Goal: Task Accomplishment & Management: Use online tool/utility

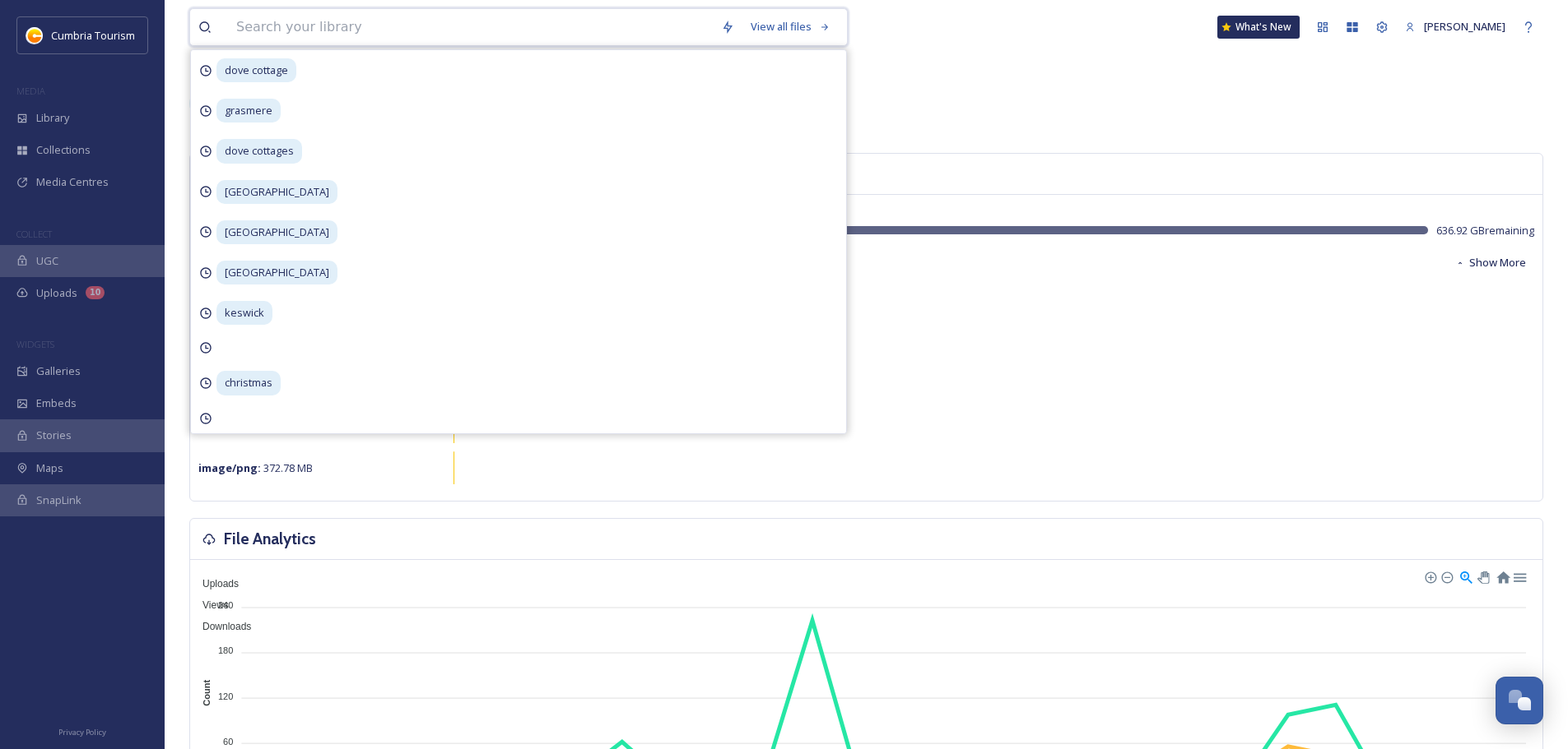
click at [430, 22] on input at bounding box center [470, 27] width 485 height 36
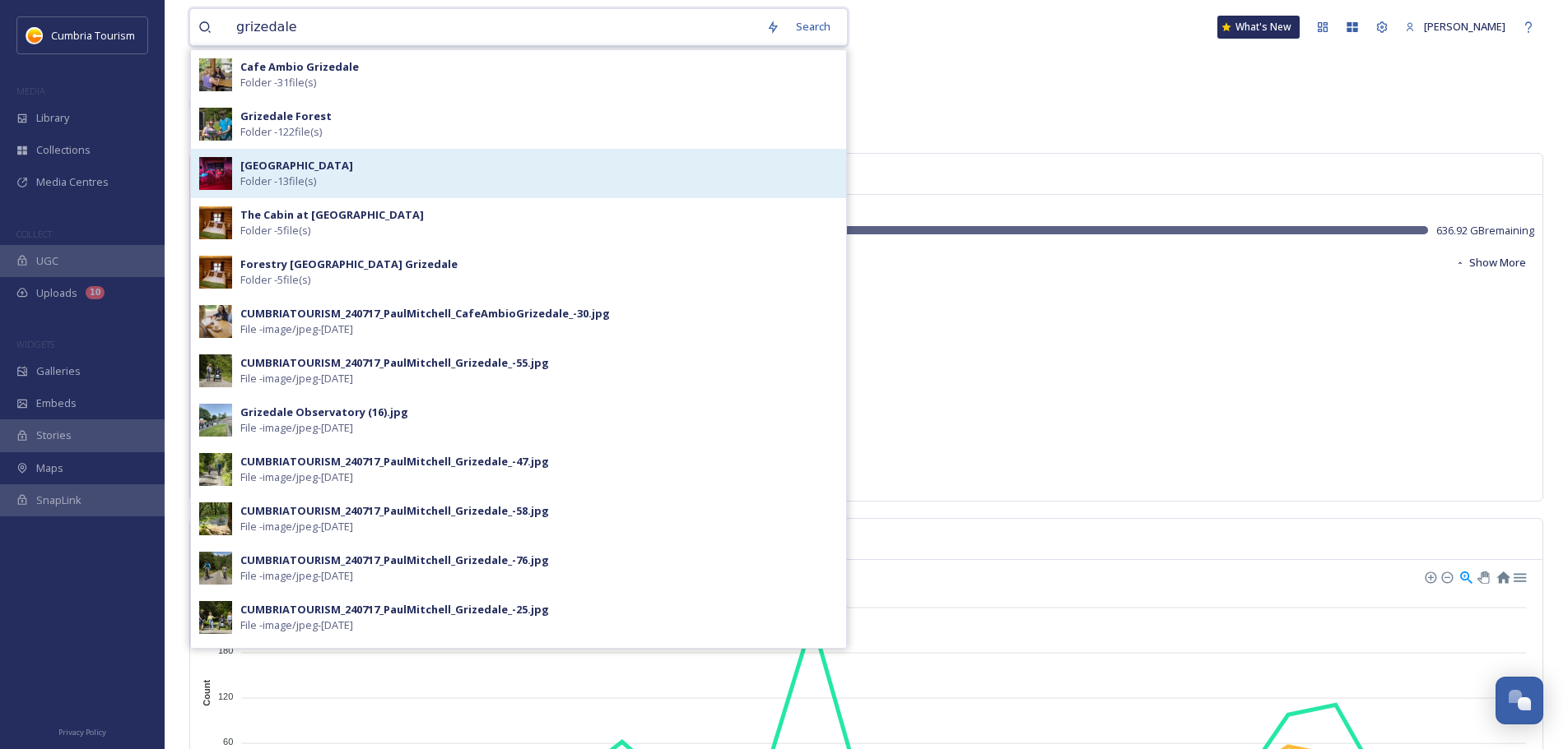
type input "grizedale"
click at [351, 183] on div "Grizedale Observatory Folder - 13 file(s)" at bounding box center [539, 173] width 598 height 31
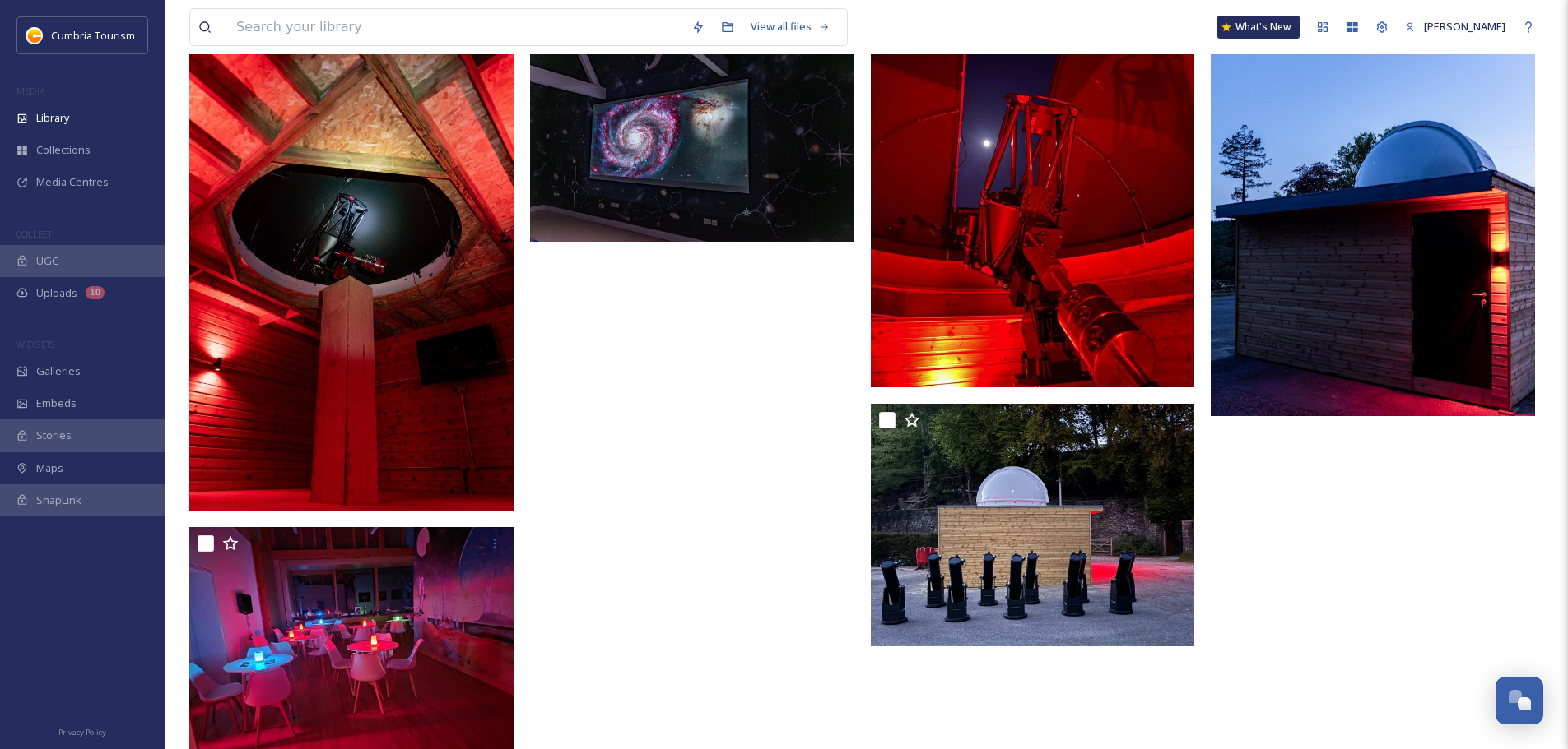
scroll to position [740, 0]
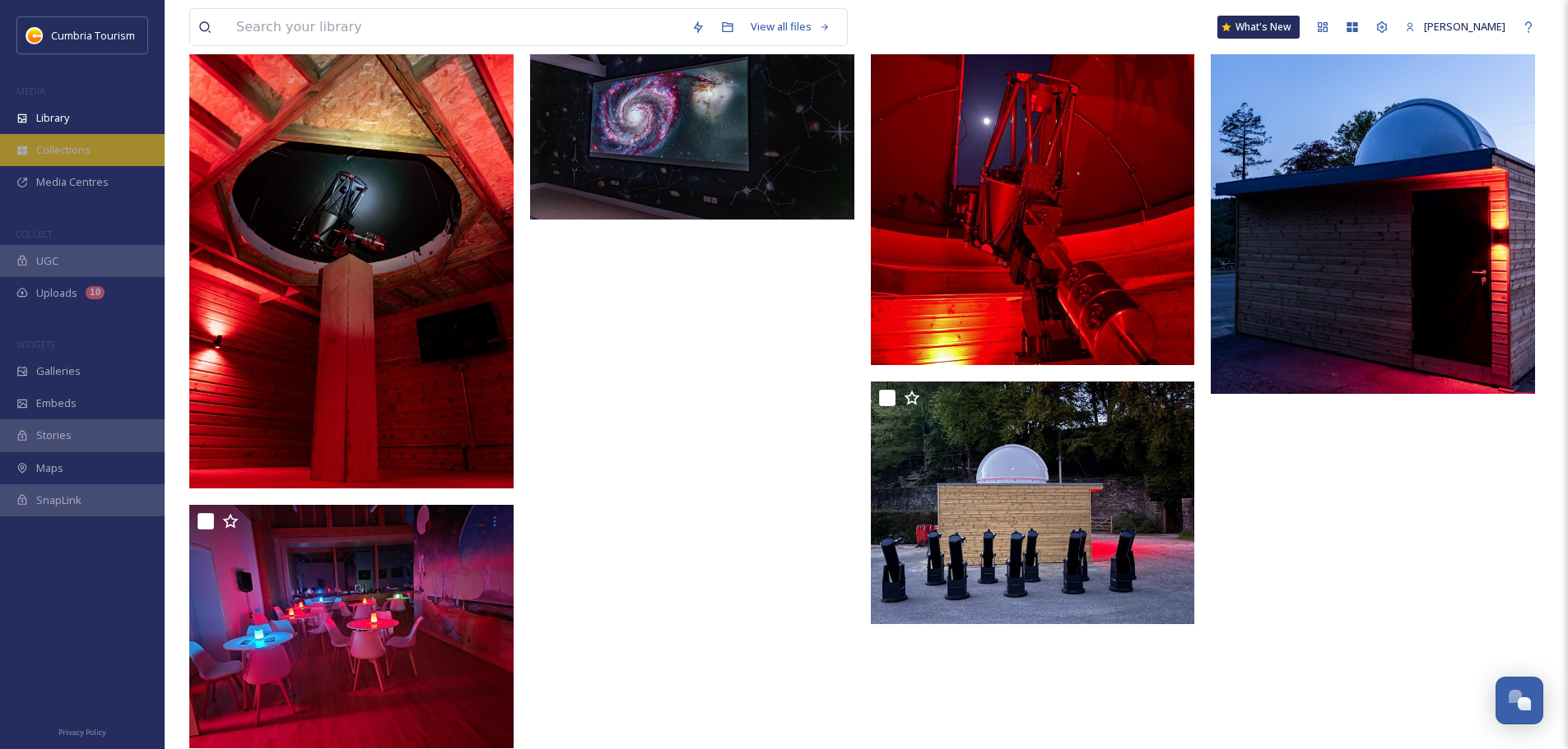
click at [72, 163] on div "Collections" at bounding box center [82, 150] width 165 height 32
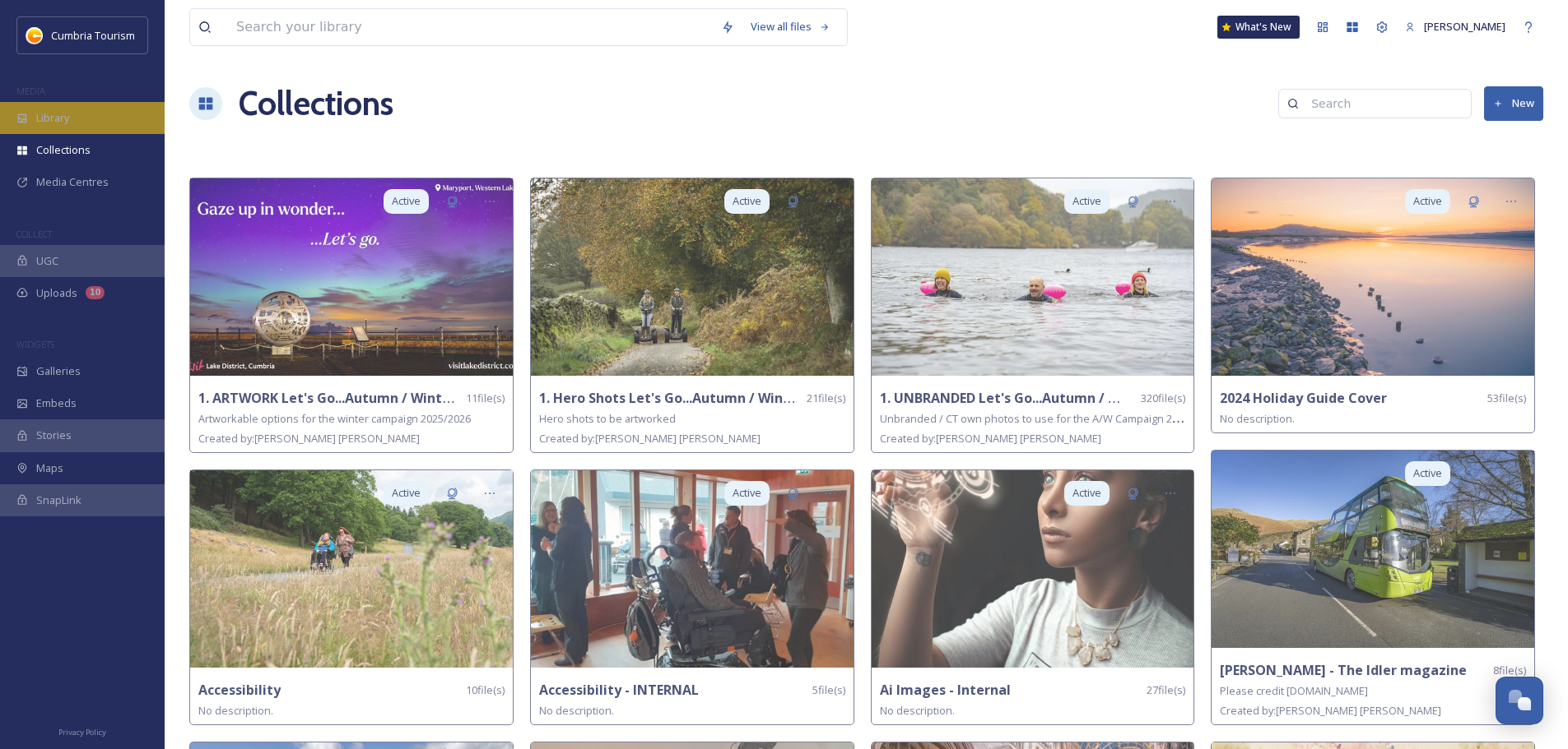
click at [51, 119] on span "Library" at bounding box center [52, 118] width 33 height 16
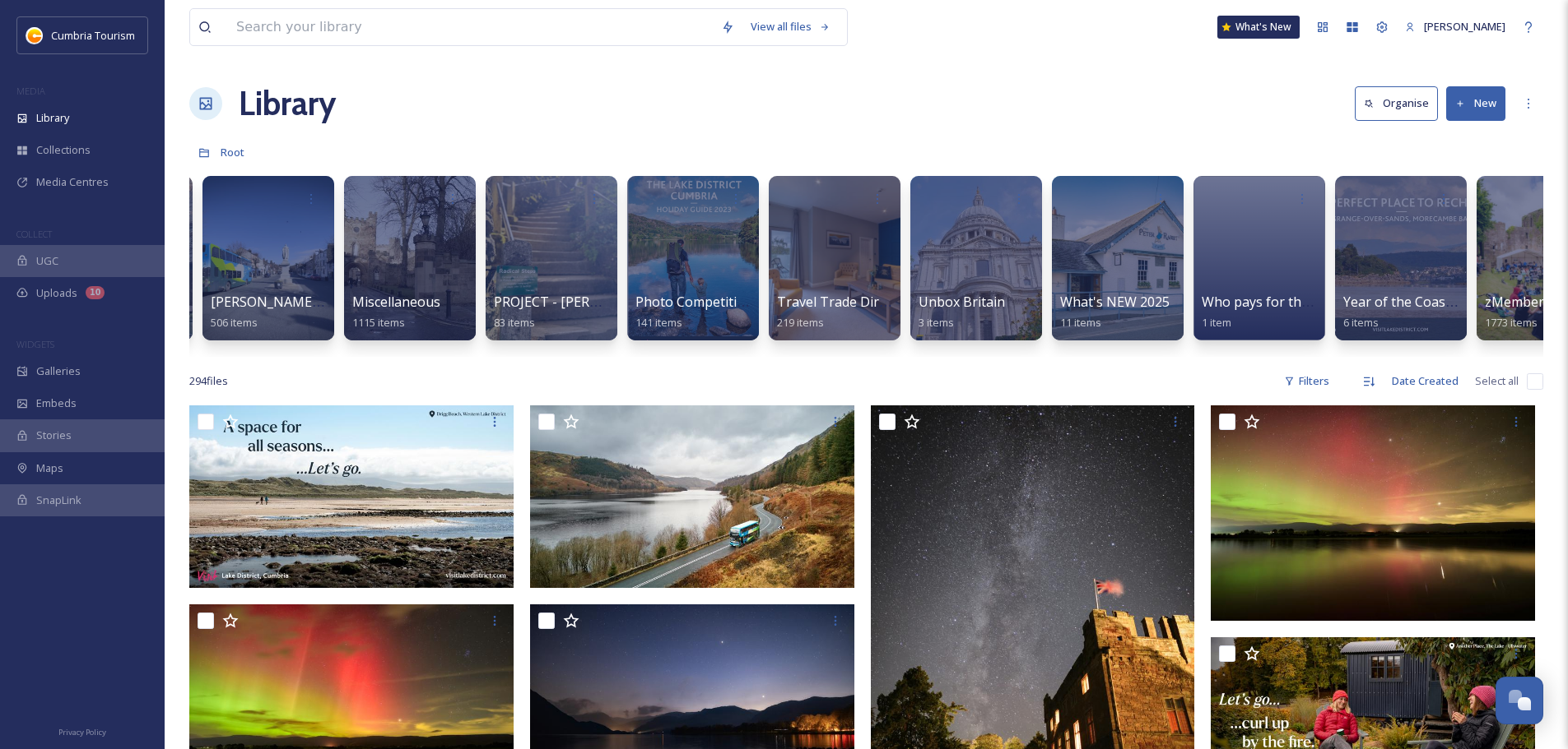
scroll to position [0, 1478]
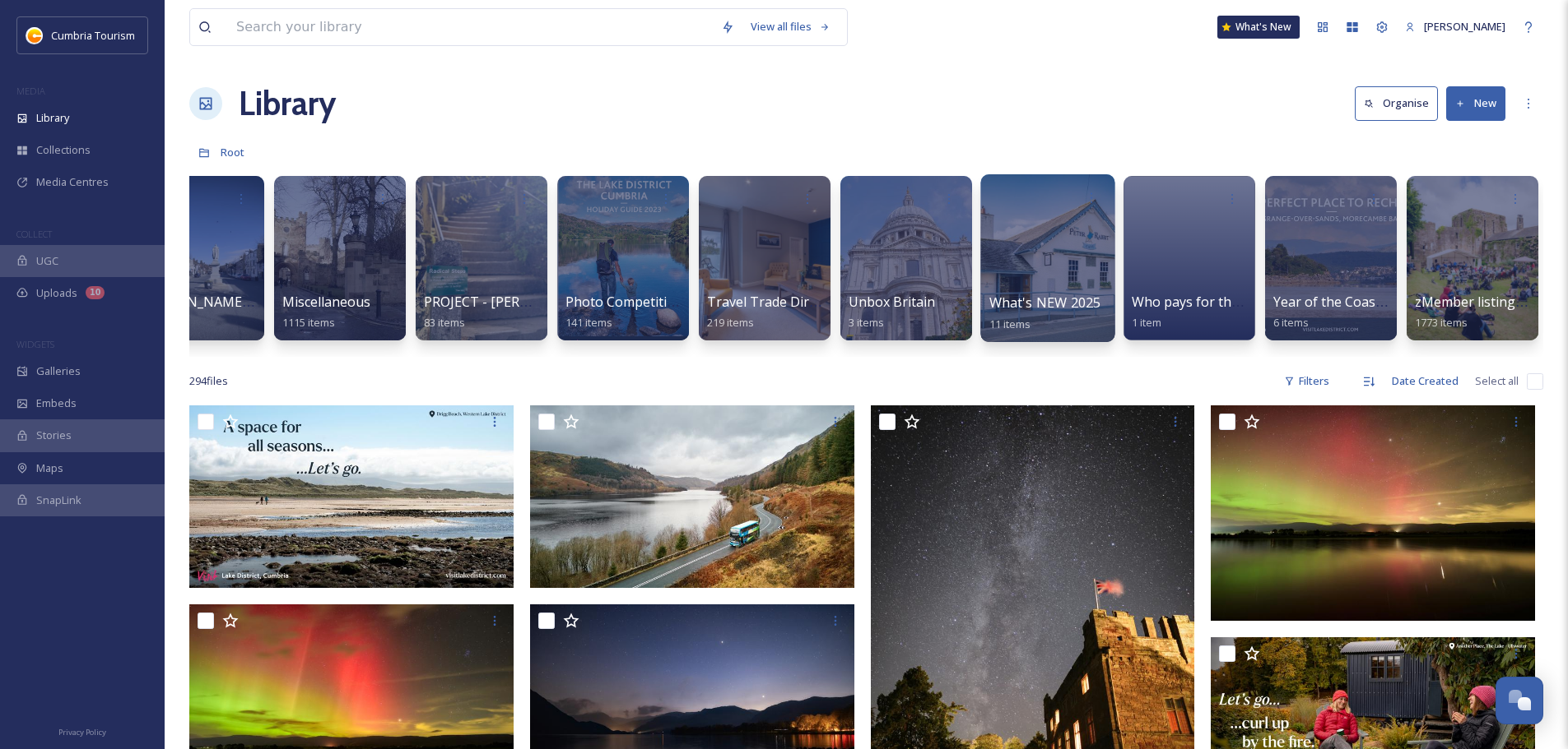
click at [1045, 247] on div at bounding box center [1047, 258] width 134 height 168
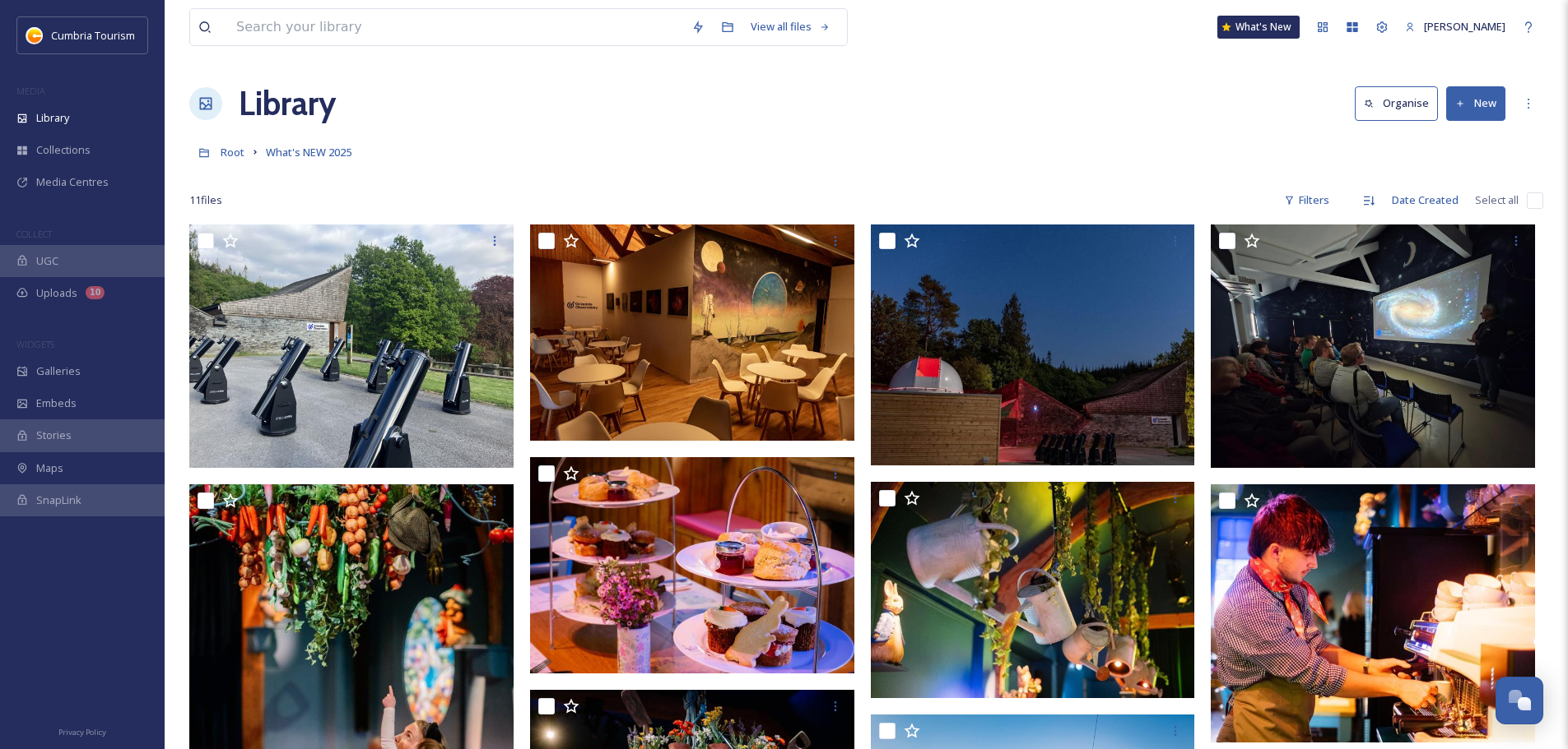
click at [1486, 104] on button "New" at bounding box center [1475, 103] width 59 height 34
click at [1470, 138] on span "File Upload" at bounding box center [1468, 142] width 54 height 16
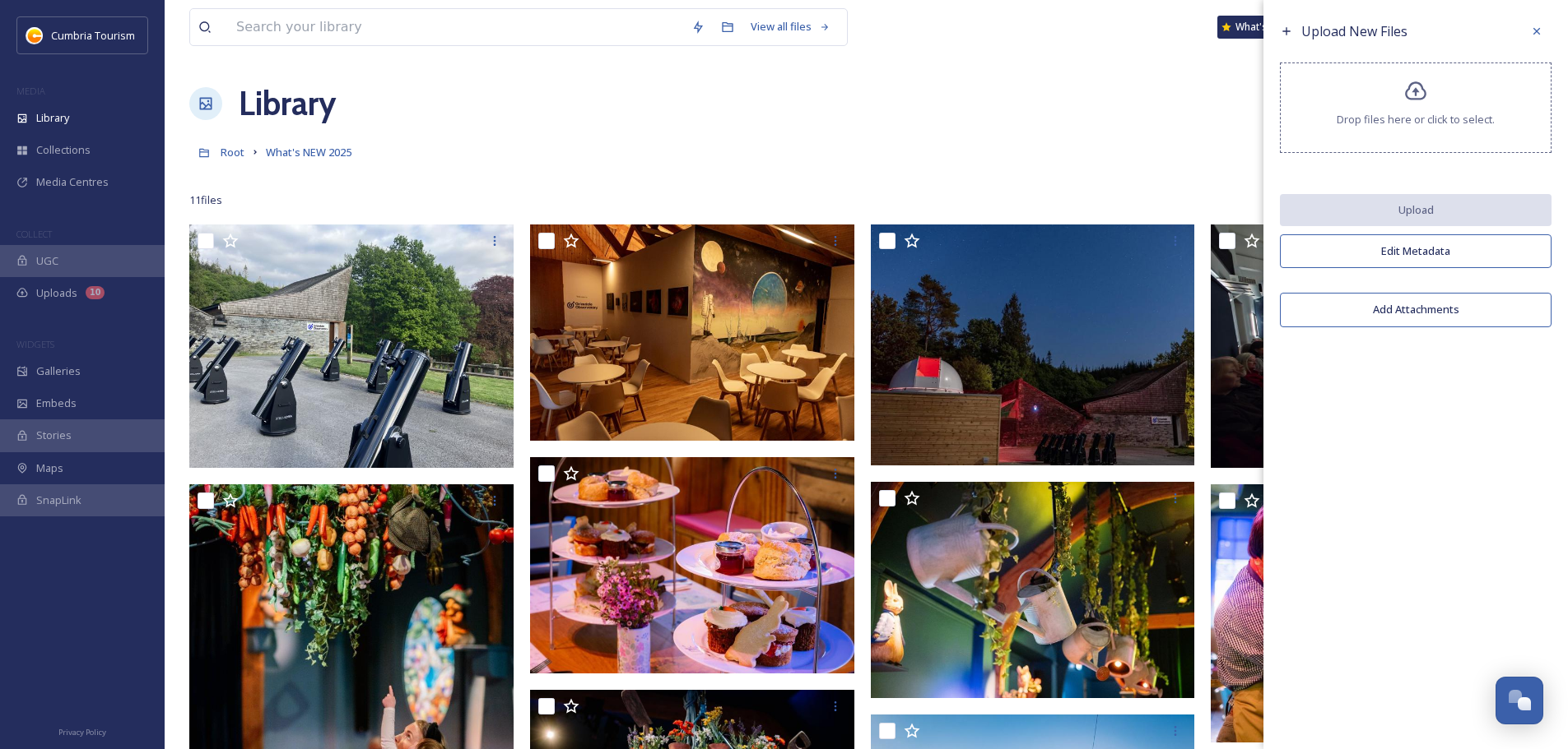
click at [1425, 97] on icon at bounding box center [1415, 90] width 21 height 19
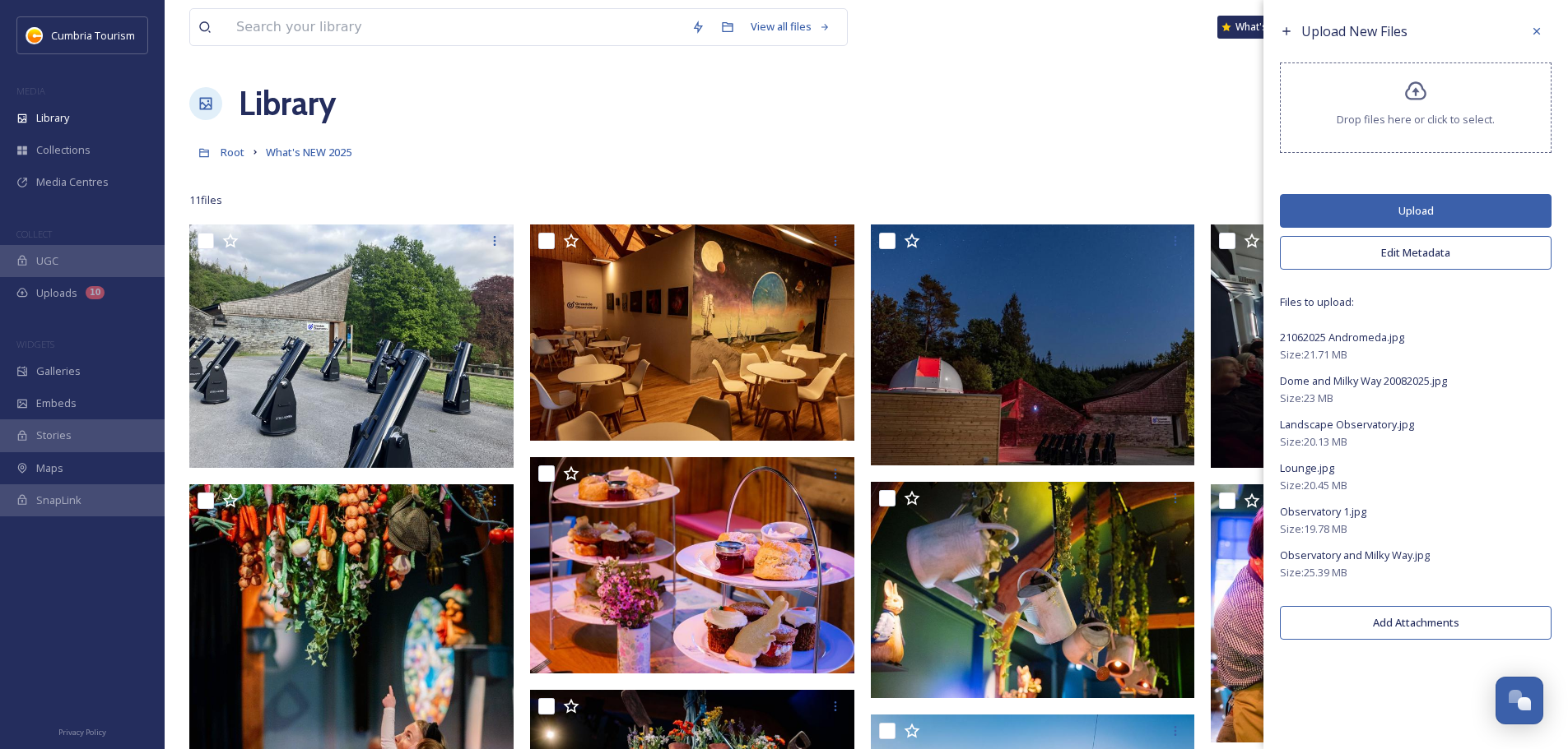
click at [1415, 210] on button "Upload" at bounding box center [1415, 211] width 271 height 34
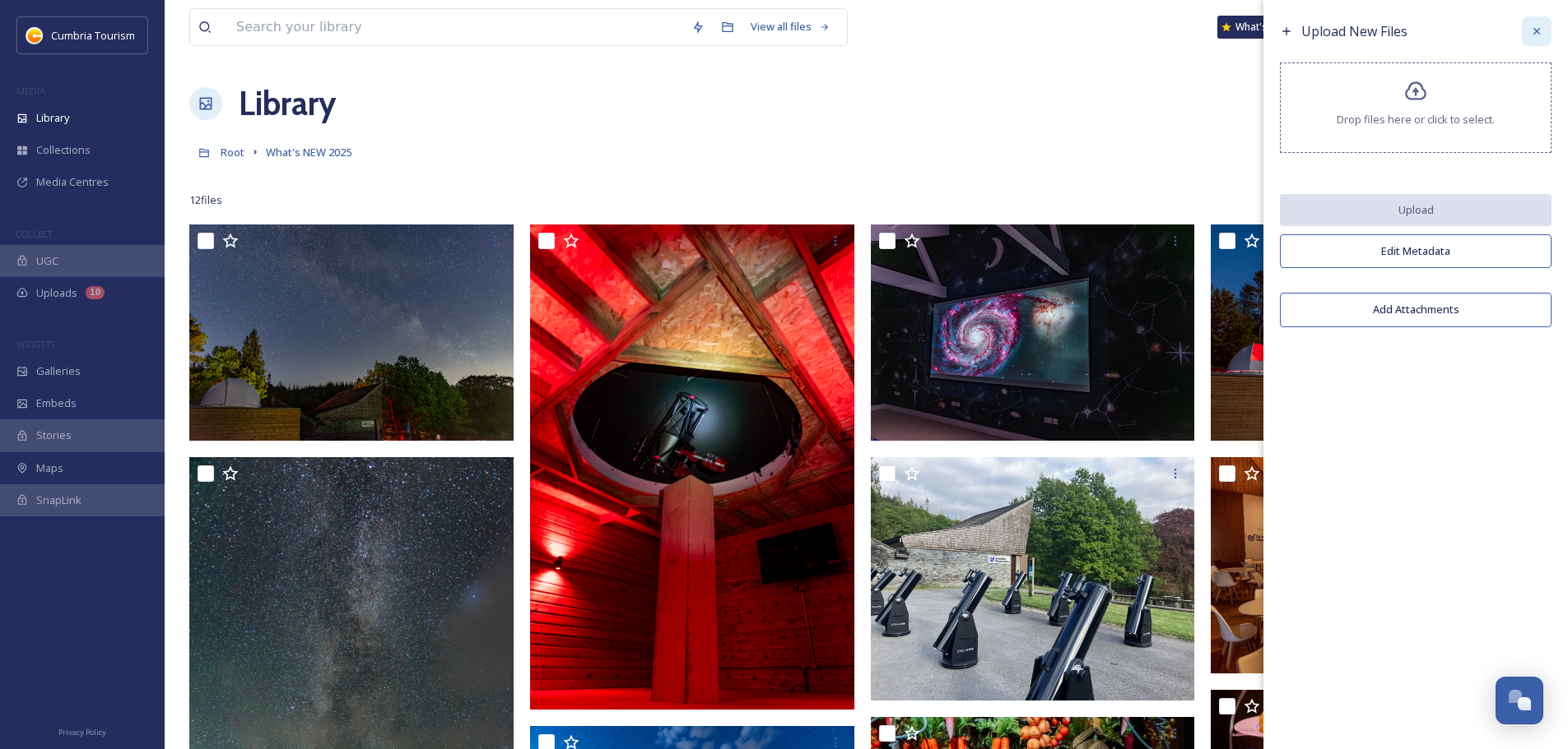
click at [1535, 34] on icon at bounding box center [1536, 31] width 13 height 13
